Goal: Find specific page/section: Find specific page/section

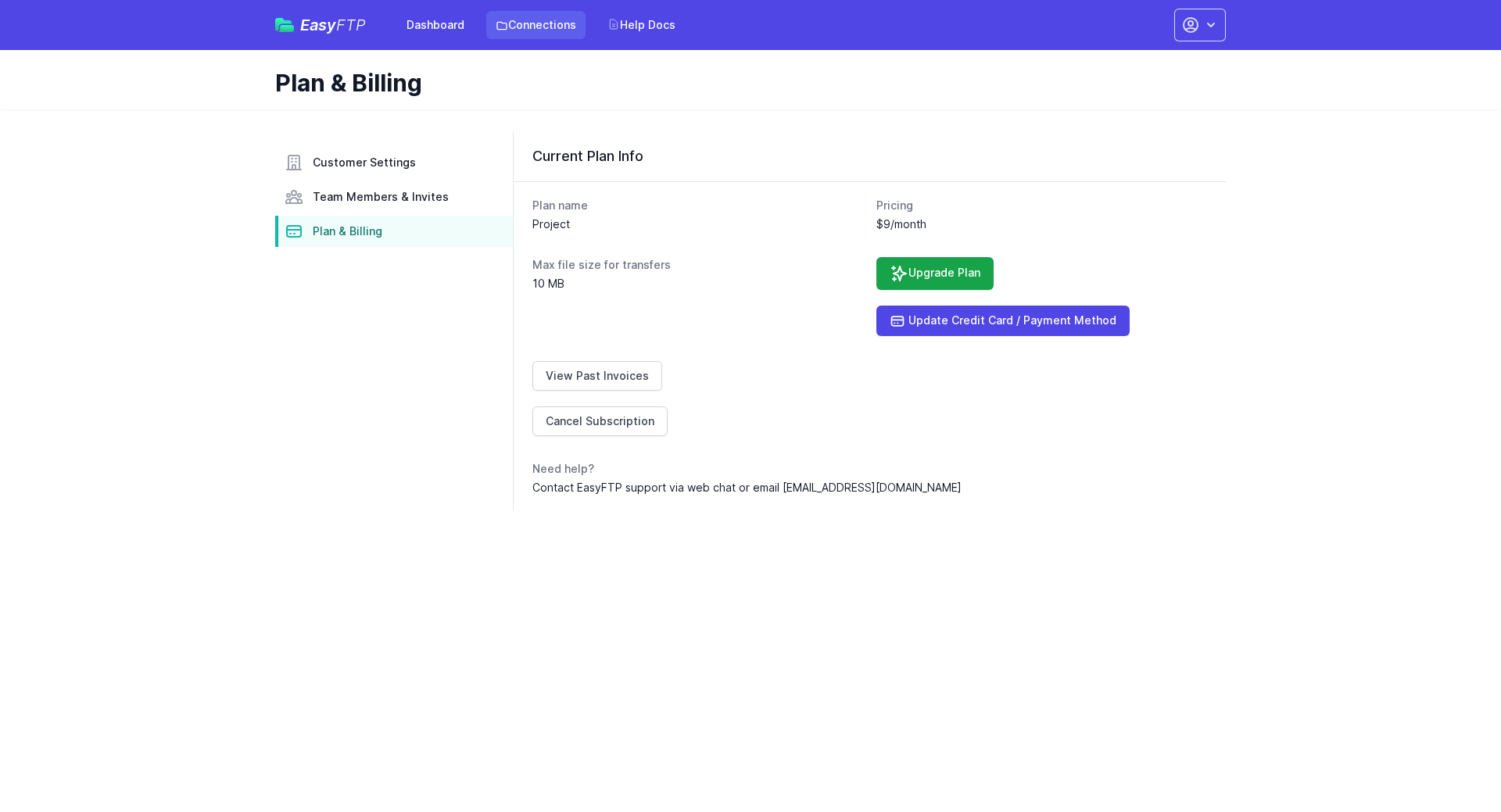
click at [527, 19] on link "Connections" at bounding box center [536, 25] width 99 height 28
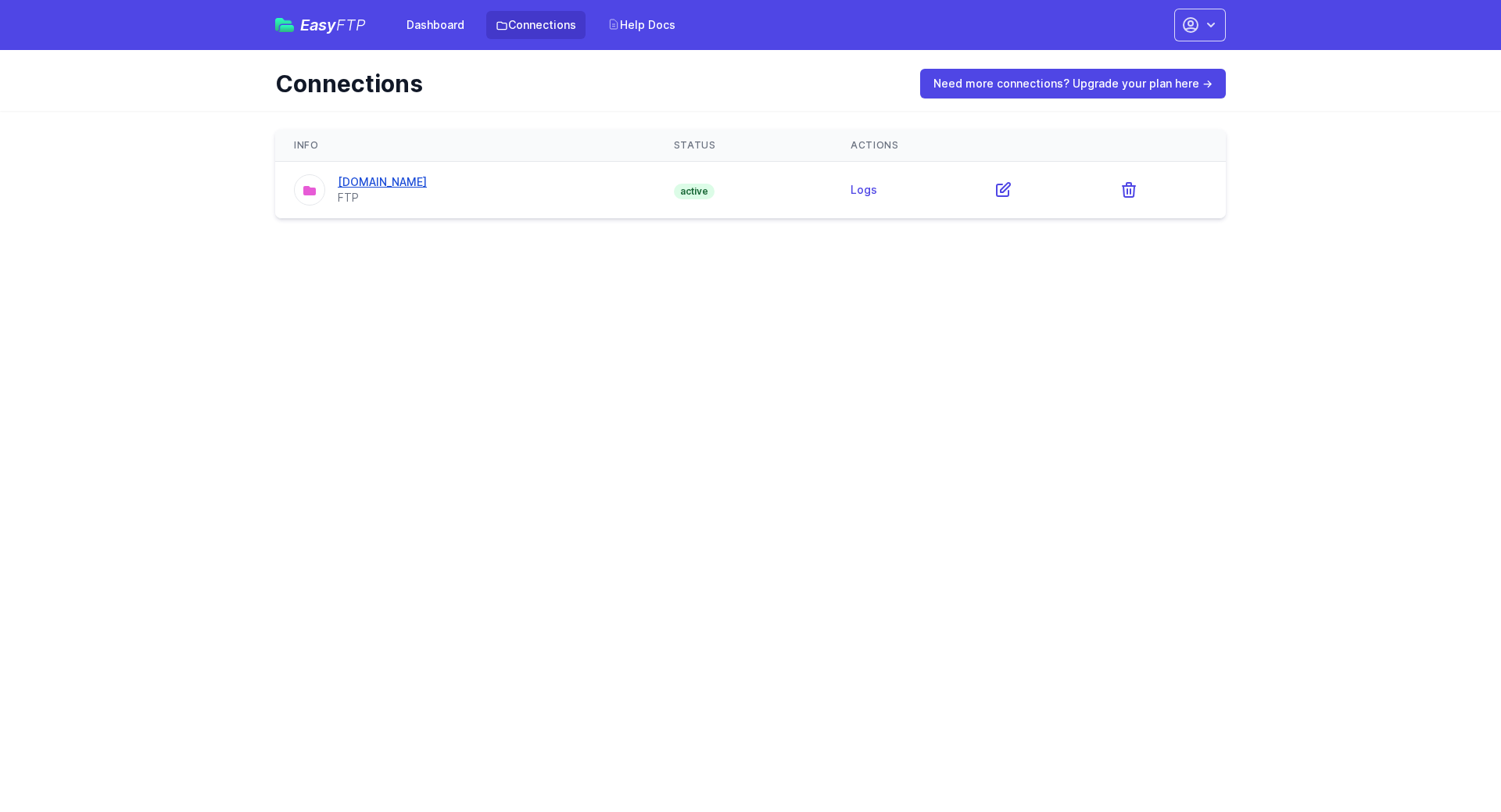
click at [394, 178] on link "[DOMAIN_NAME]" at bounding box center [382, 182] width 89 height 13
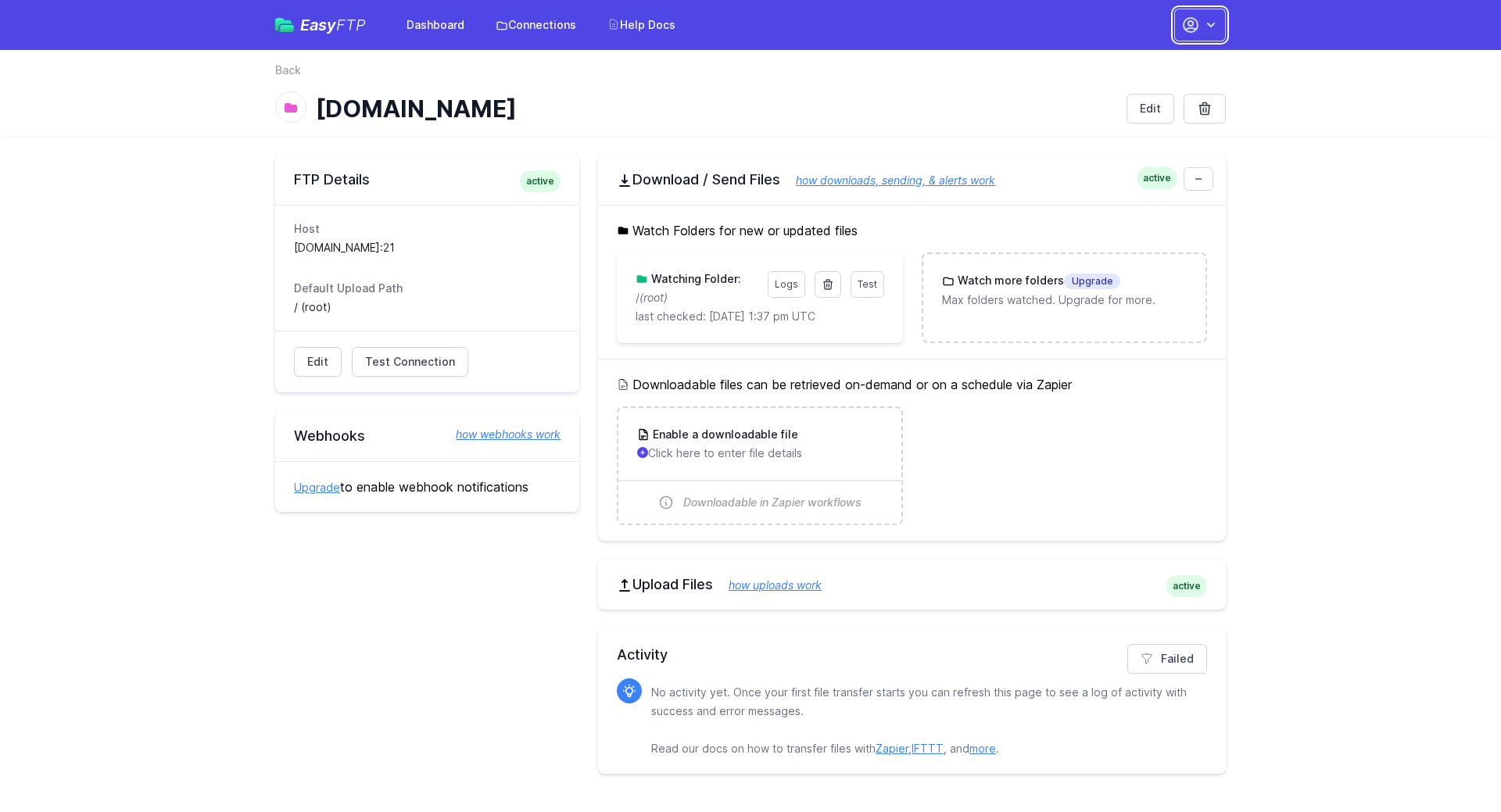
click at [1213, 30] on icon "button" at bounding box center [1210, 25] width 16 height 16
click at [1345, 164] on main "FTP Details active Host ftp.nordtec.dev:21 Default Upload Path / (root) Edit Te…" at bounding box center [750, 464] width 1501 height 656
click at [784, 279] on link "Logs" at bounding box center [787, 284] width 38 height 26
